Goal: Task Accomplishment & Management: Manage account settings

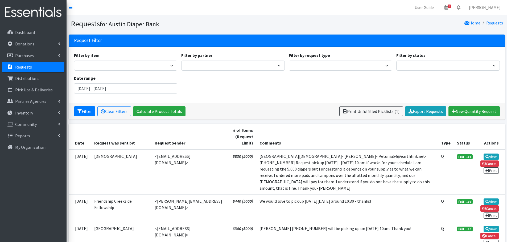
click at [24, 66] on p "Requests" at bounding box center [23, 66] width 17 height 5
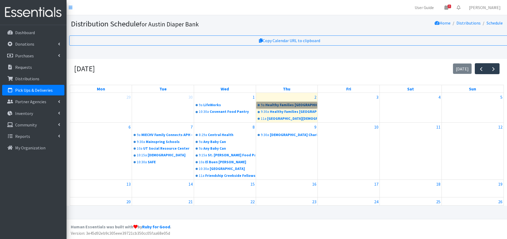
click at [279, 104] on link "9a Healthy Families Travis County" at bounding box center [287, 105] width 61 height 6
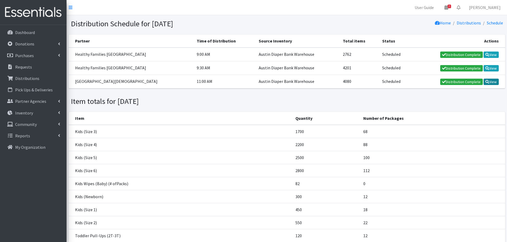
click at [488, 80] on icon at bounding box center [488, 82] width 4 height 4
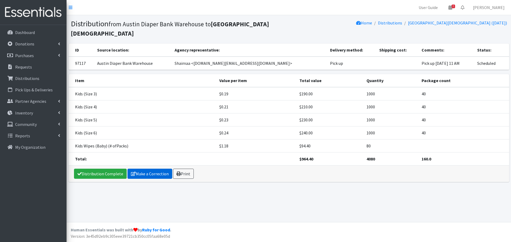
click at [159, 173] on link "Make a Correction" at bounding box center [150, 174] width 45 height 10
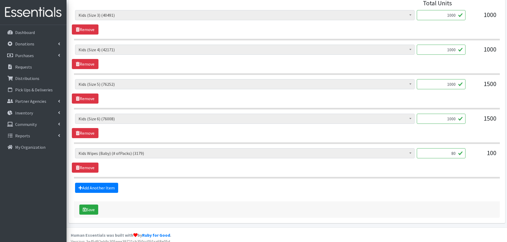
scroll to position [226, 0]
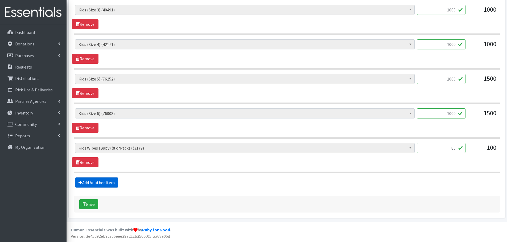
click at [98, 182] on link "Add Another Item" at bounding box center [96, 183] width 43 height 10
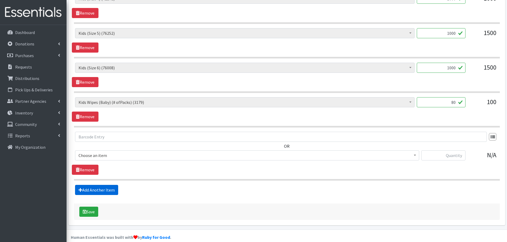
scroll to position [279, 0]
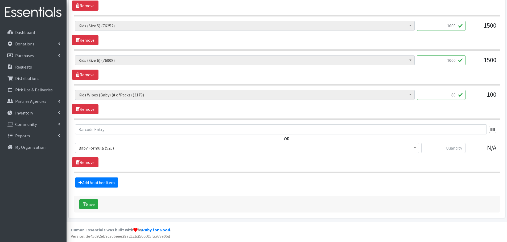
click at [91, 150] on span "Baby Formula (520)" at bounding box center [247, 148] width 337 height 7
click at [456, 152] on input "text" at bounding box center [443, 148] width 44 height 10
type input "35"
click at [92, 204] on button "Save" at bounding box center [88, 205] width 19 height 10
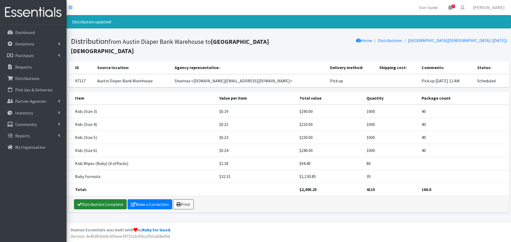
click at [92, 204] on link "Distribution Complete" at bounding box center [100, 205] width 53 height 10
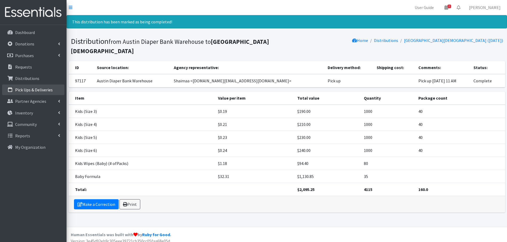
click at [29, 89] on p "Pick Ups & Deliveries" at bounding box center [34, 89] width 38 height 5
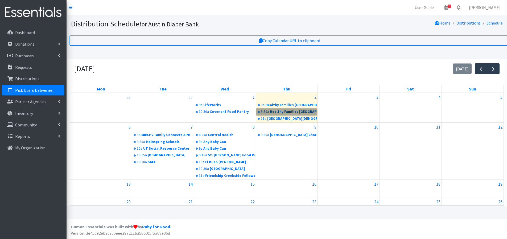
click at [270, 112] on link "9:30a Healthy Families Travis County" at bounding box center [287, 111] width 61 height 6
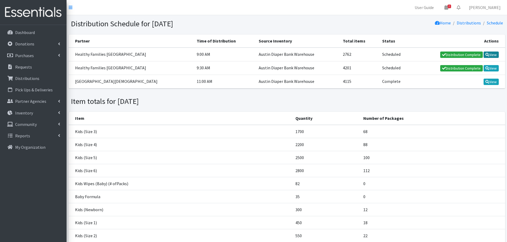
click at [486, 54] on icon at bounding box center [488, 55] width 4 height 4
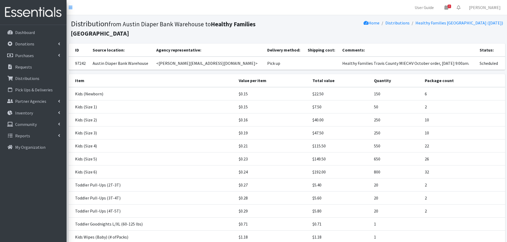
scroll to position [55, 0]
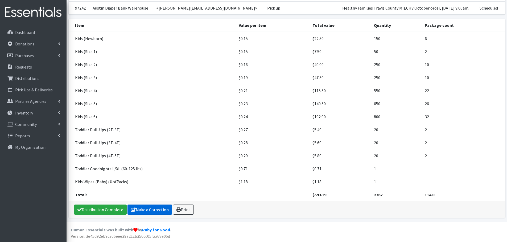
click at [154, 207] on link "Make a Correction" at bounding box center [150, 210] width 45 height 10
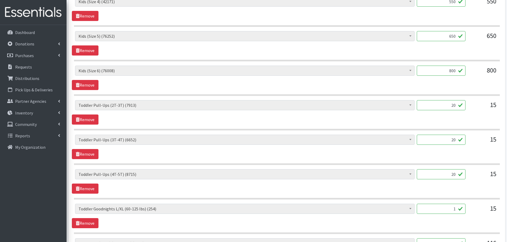
scroll to position [426, 0]
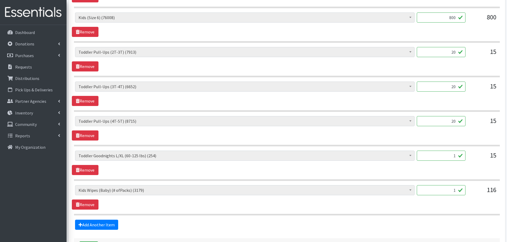
drag, startPoint x: 436, startPoint y: 192, endPoint x: 459, endPoint y: 188, distance: 23.5
click at [459, 188] on input "1" at bounding box center [441, 191] width 49 height 10
type input "108"
click at [85, 167] on link "Remove" at bounding box center [85, 170] width 27 height 10
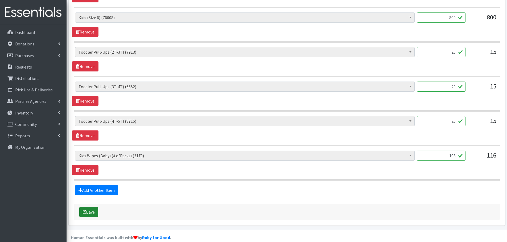
click at [93, 213] on button "Save" at bounding box center [88, 212] width 19 height 10
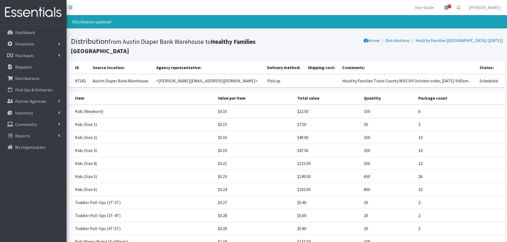
scroll to position [60, 0]
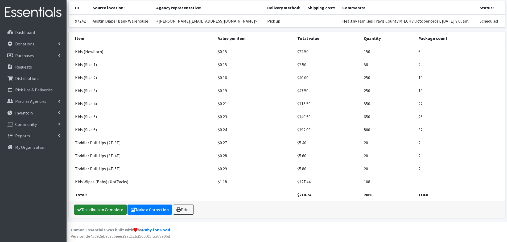
click at [89, 211] on link "Distribution Complete" at bounding box center [100, 210] width 53 height 10
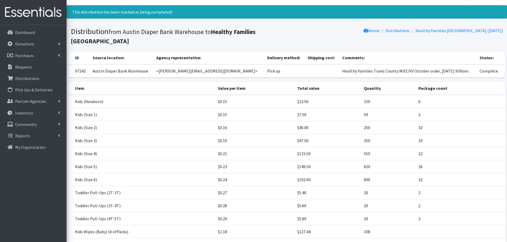
scroll to position [0, 0]
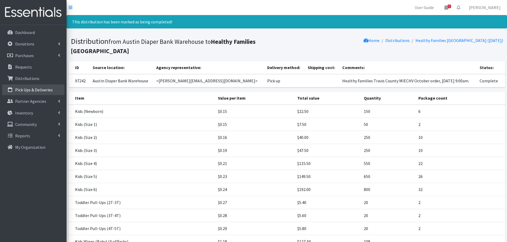
click at [34, 90] on p "Pick Ups & Deliveries" at bounding box center [34, 89] width 38 height 5
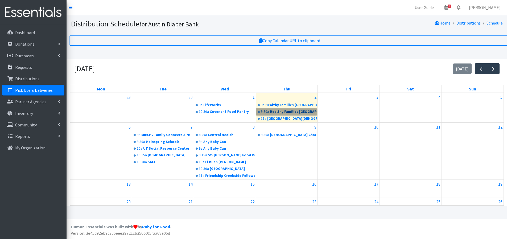
click at [289, 115] on link "9:30a Healthy Families [GEOGRAPHIC_DATA]" at bounding box center [287, 111] width 61 height 6
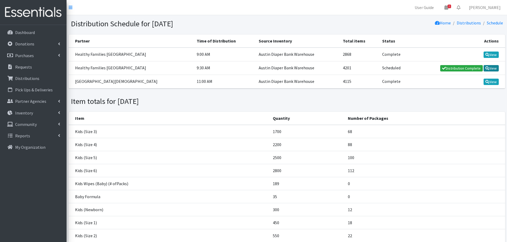
click at [495, 69] on link "View" at bounding box center [491, 68] width 15 height 6
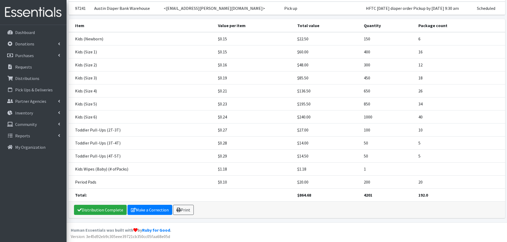
scroll to position [55, 0]
click at [150, 212] on link "Make a Correction" at bounding box center [150, 210] width 45 height 10
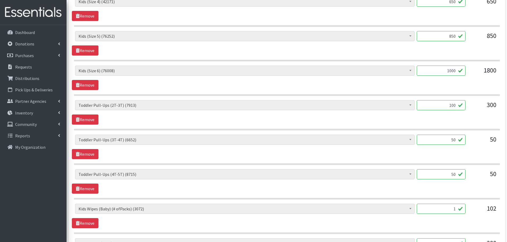
scroll to position [399, 0]
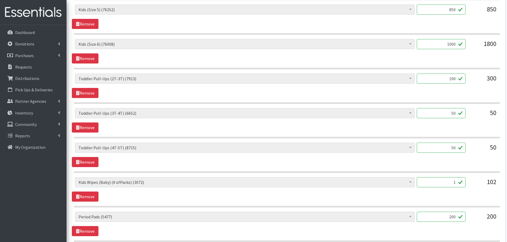
drag, startPoint x: 449, startPoint y: 184, endPoint x: 480, endPoint y: 179, distance: 31.6
click at [480, 179] on div "Baby Formula (485) Kids (Newborn) (10007) Kids (Preemie) (313) Kids (Size 1) (5…" at bounding box center [287, 185] width 424 height 14
type input "76"
click at [468, 193] on div "Baby Formula (485) Kids (Newborn) (10007) Kids (Preemie) (313) Kids (Size 1) (5…" at bounding box center [287, 190] width 430 height 24
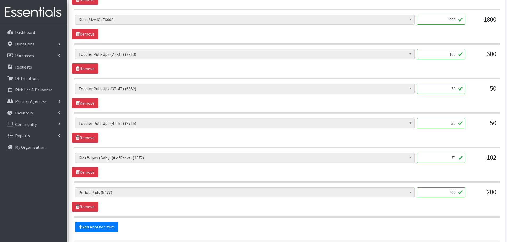
scroll to position [468, 0]
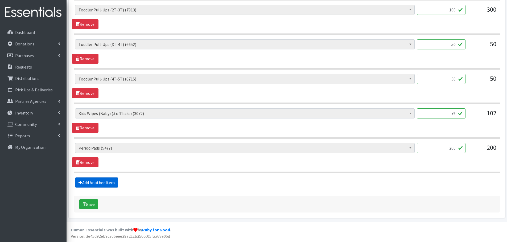
click at [90, 185] on link "Add Another Item" at bounding box center [96, 183] width 43 height 10
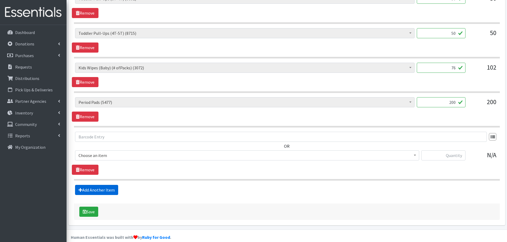
scroll to position [521, 0]
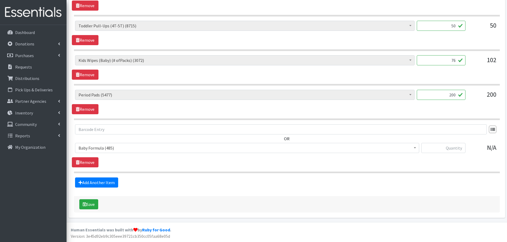
click at [94, 147] on span "Baby Formula (485)" at bounding box center [247, 148] width 337 height 7
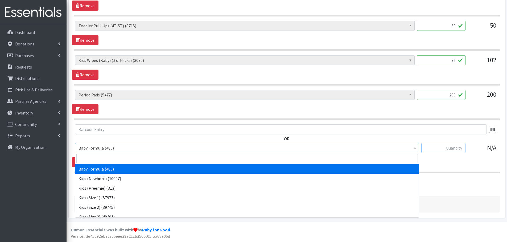
click at [449, 147] on input "text" at bounding box center [443, 148] width 44 height 10
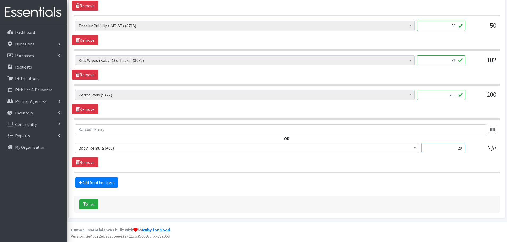
type input "28"
click at [89, 206] on button "Save" at bounding box center [88, 205] width 19 height 10
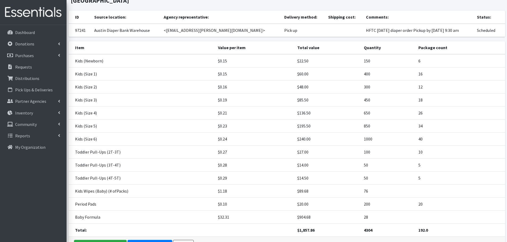
scroll to position [86, 0]
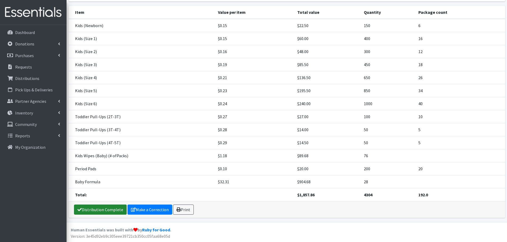
click at [92, 212] on link "Distribution Complete" at bounding box center [100, 210] width 53 height 10
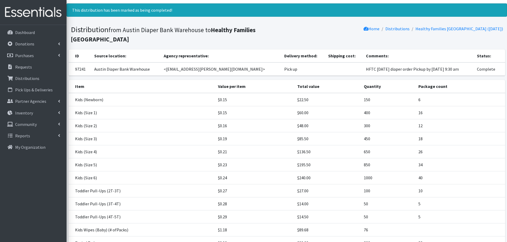
scroll to position [0, 0]
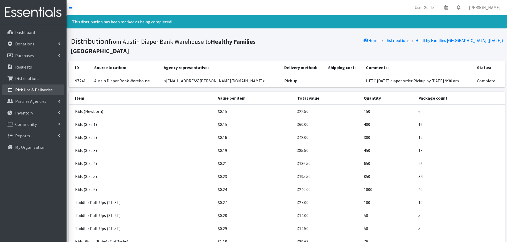
click at [40, 89] on p "Pick Ups & Deliveries" at bounding box center [34, 89] width 38 height 5
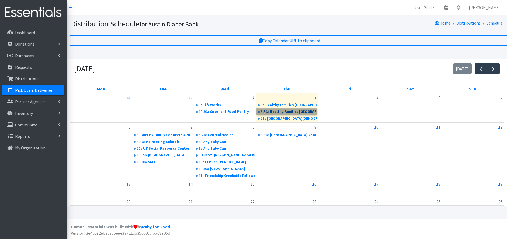
click at [302, 112] on link "9:30a Healthy Families Travis County" at bounding box center [287, 111] width 61 height 6
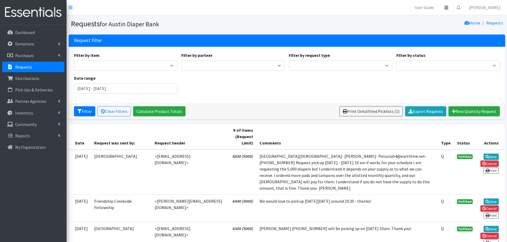
click at [22, 66] on p "Requests" at bounding box center [23, 66] width 17 height 5
